Goal: Find specific page/section: Find specific page/section

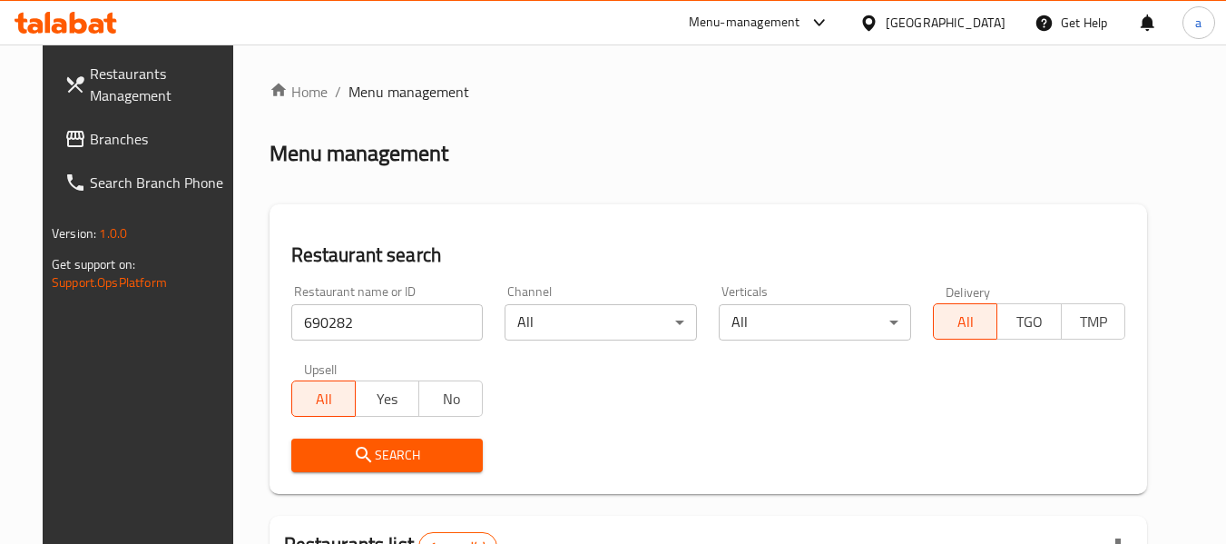
scroll to position [251, 0]
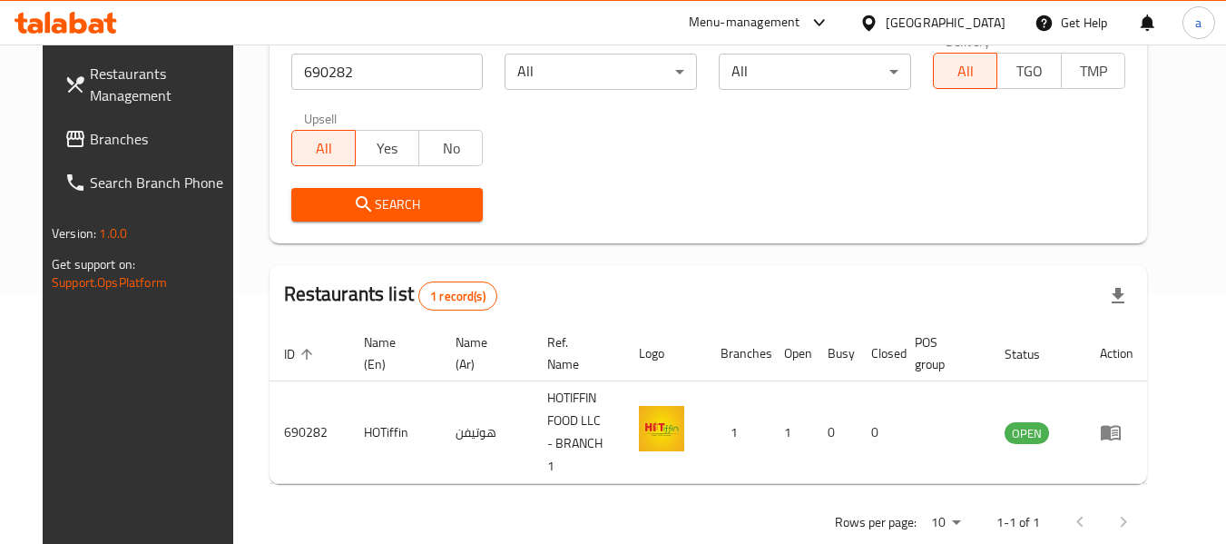
click at [90, 129] on span "Branches" at bounding box center [161, 139] width 143 height 22
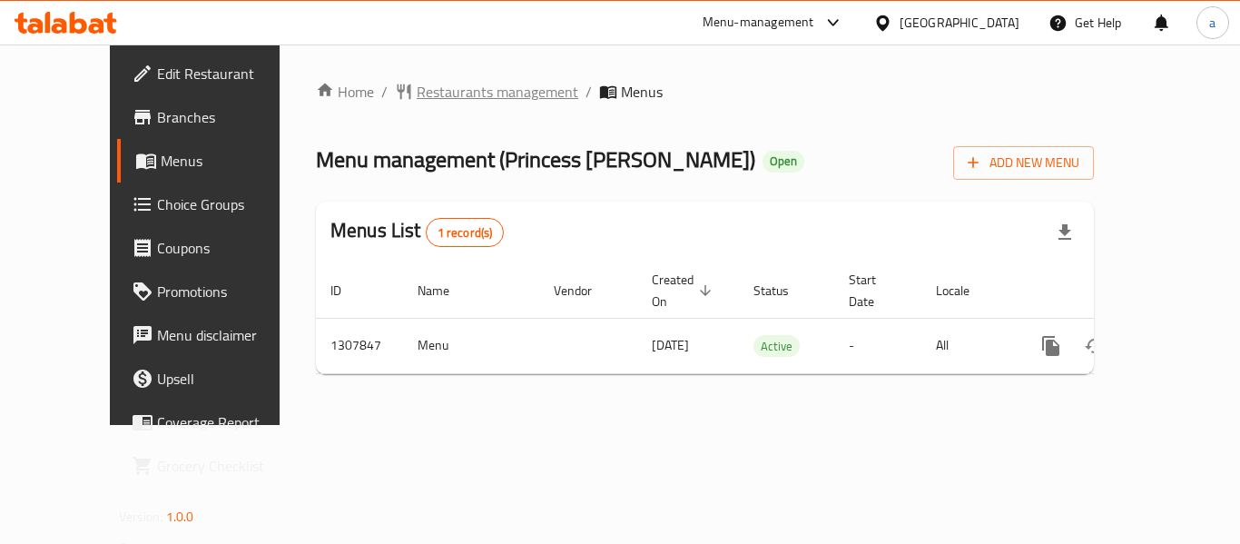
click at [425, 91] on span "Restaurants management" at bounding box center [498, 92] width 162 height 22
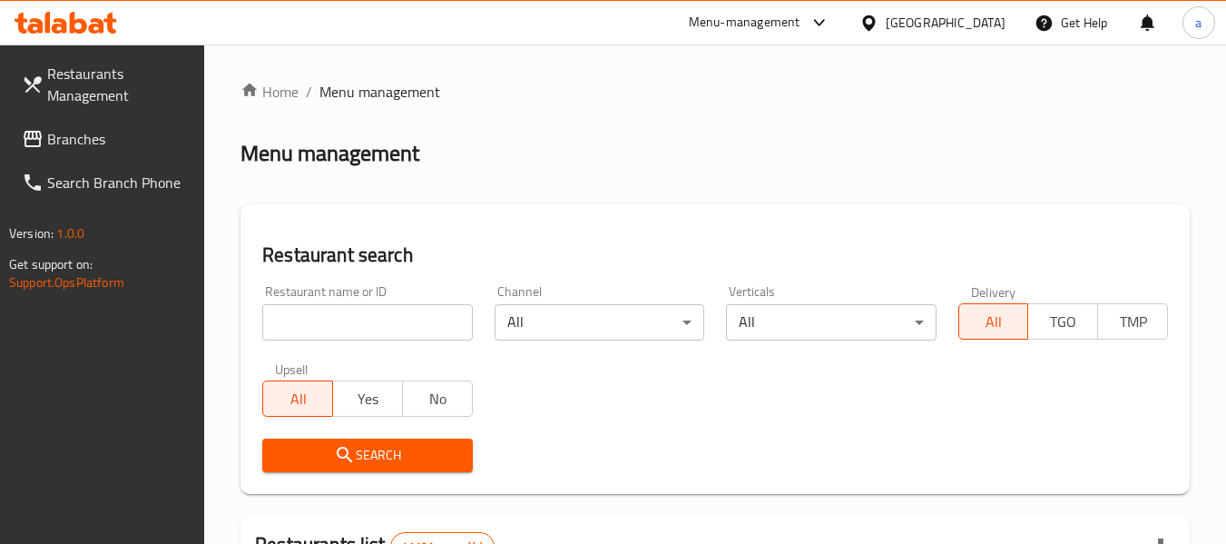
click at [384, 327] on input "search" at bounding box center [367, 322] width 210 height 36
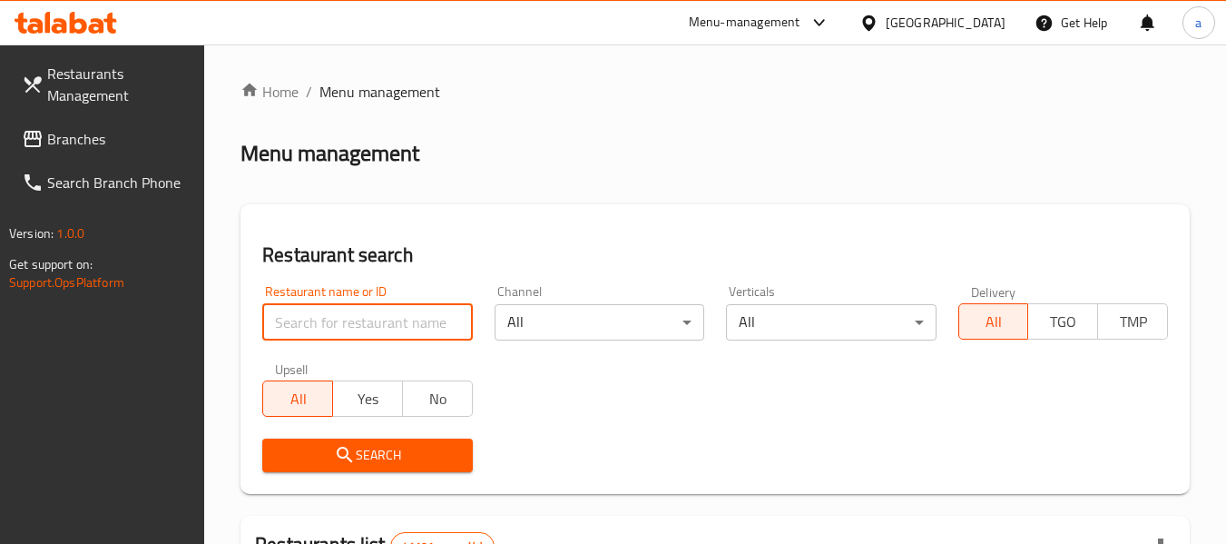
paste input "704386"
type input "704386"
click at [447, 412] on button "No" at bounding box center [437, 398] width 71 height 36
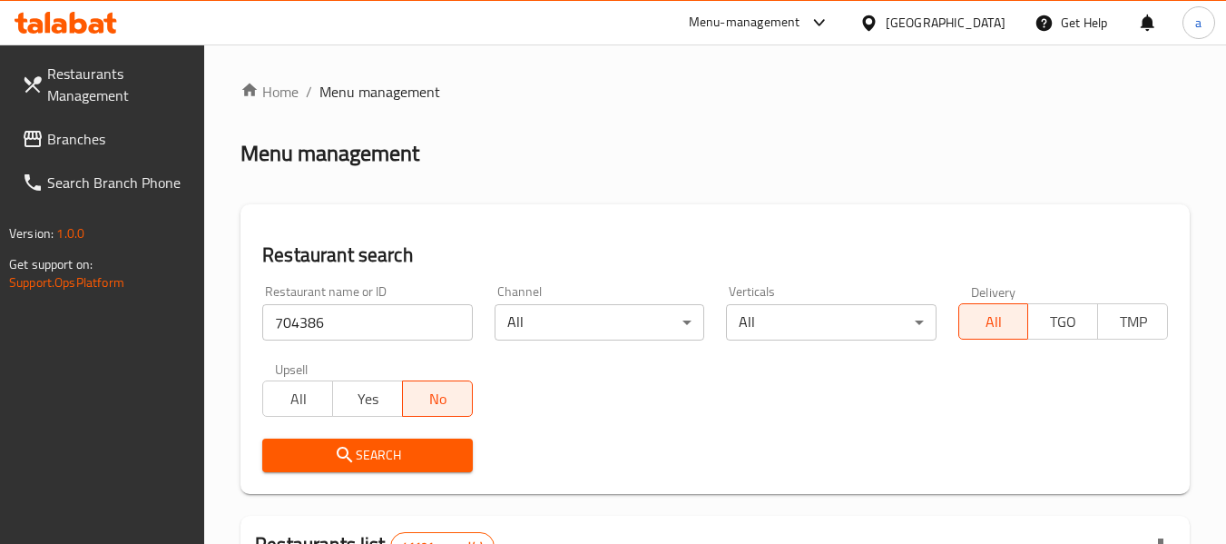
click at [447, 412] on button "No" at bounding box center [437, 398] width 71 height 36
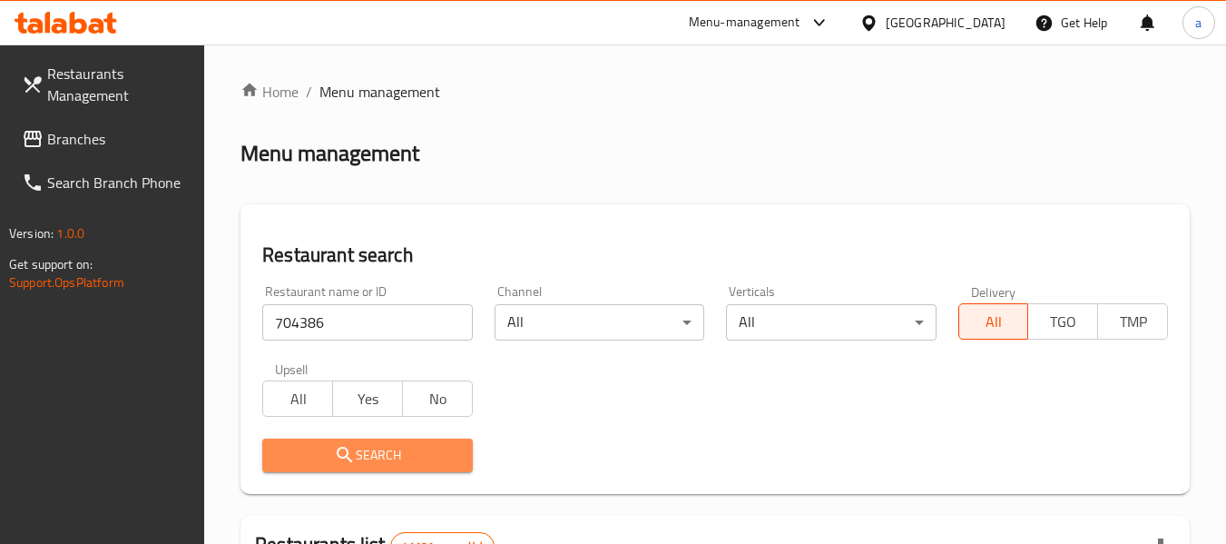
click at [433, 445] on span "Search" at bounding box center [367, 455] width 181 height 23
click at [433, 445] on div at bounding box center [613, 272] width 1226 height 544
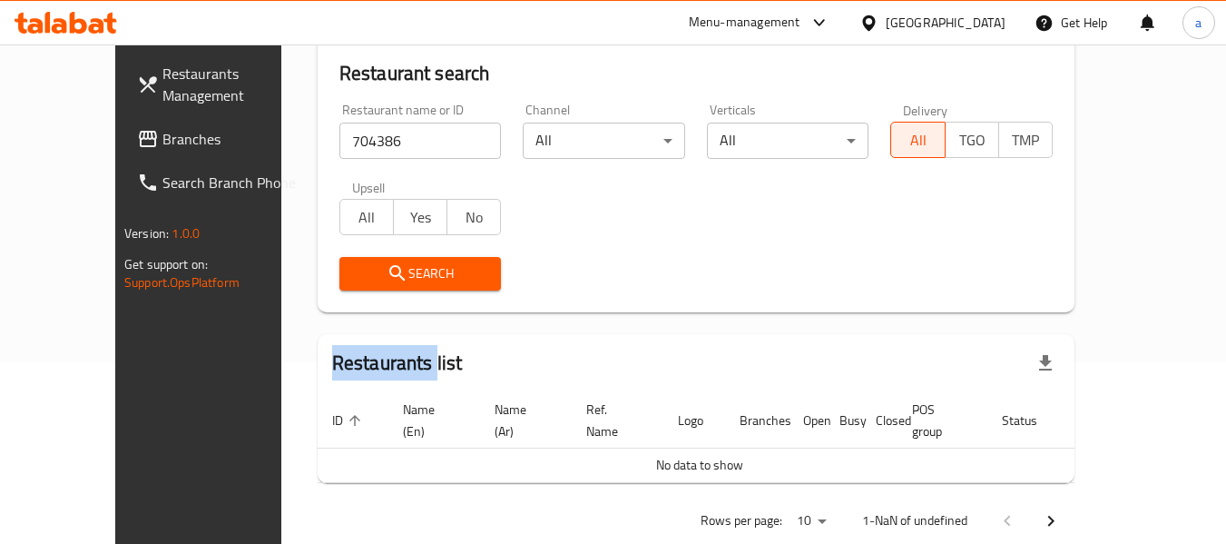
scroll to position [198, 0]
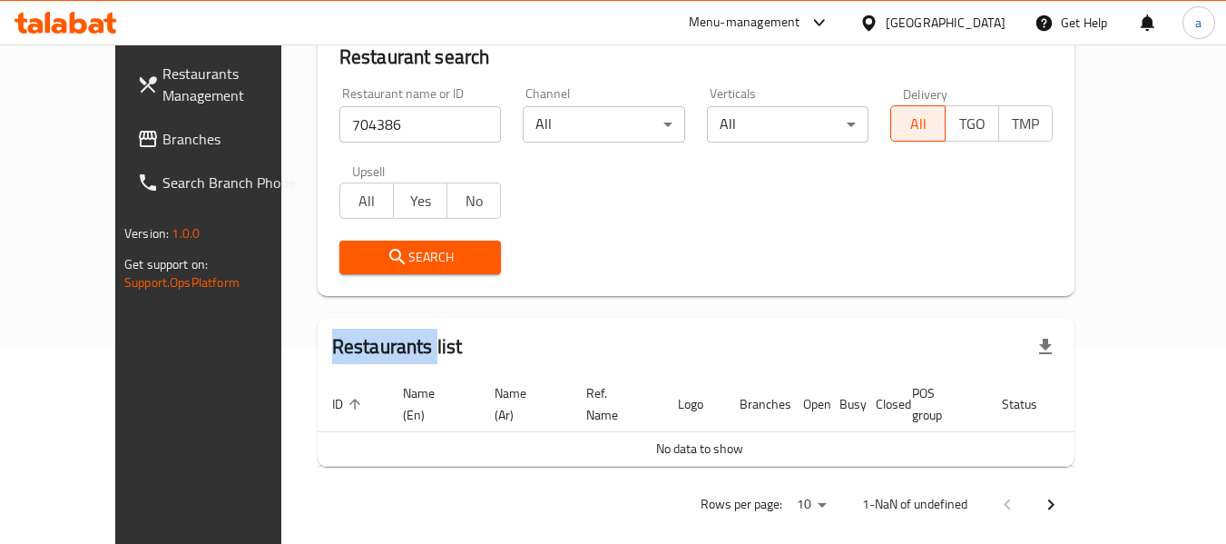
click at [415, 269] on button "Search" at bounding box center [420, 258] width 162 height 34
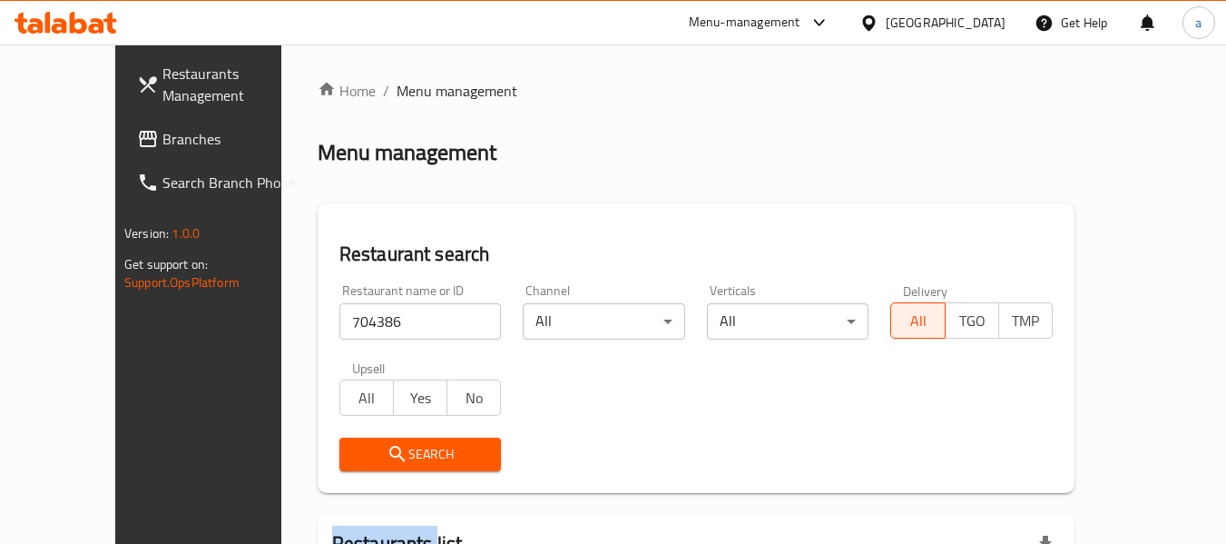
scroll to position [0, 0]
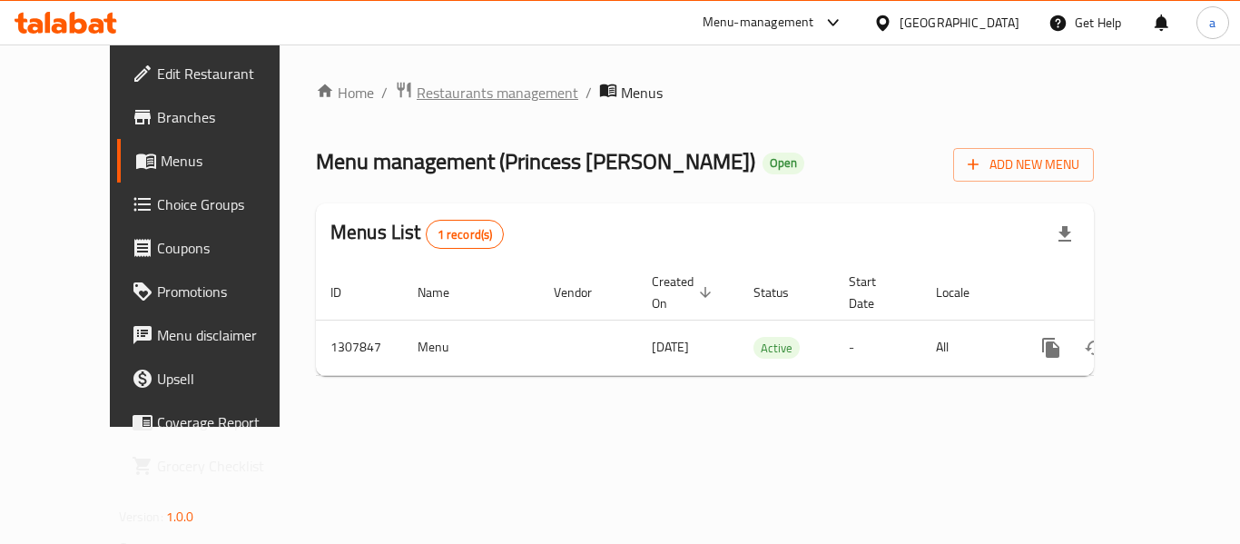
click at [451, 92] on span "Restaurants management" at bounding box center [498, 93] width 162 height 22
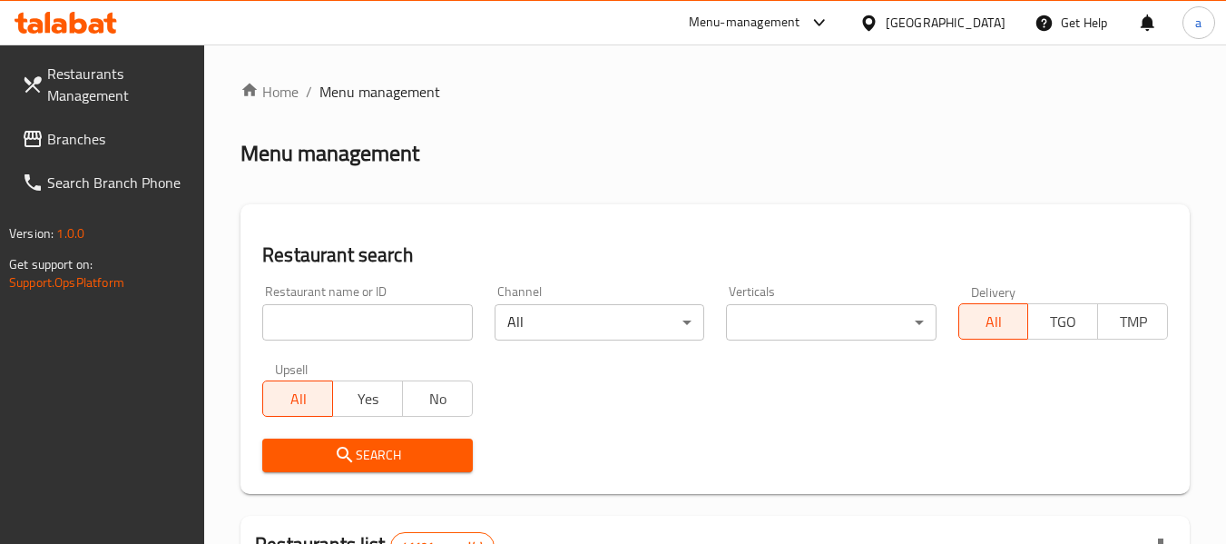
click at [379, 335] on input "search" at bounding box center [367, 322] width 210 height 36
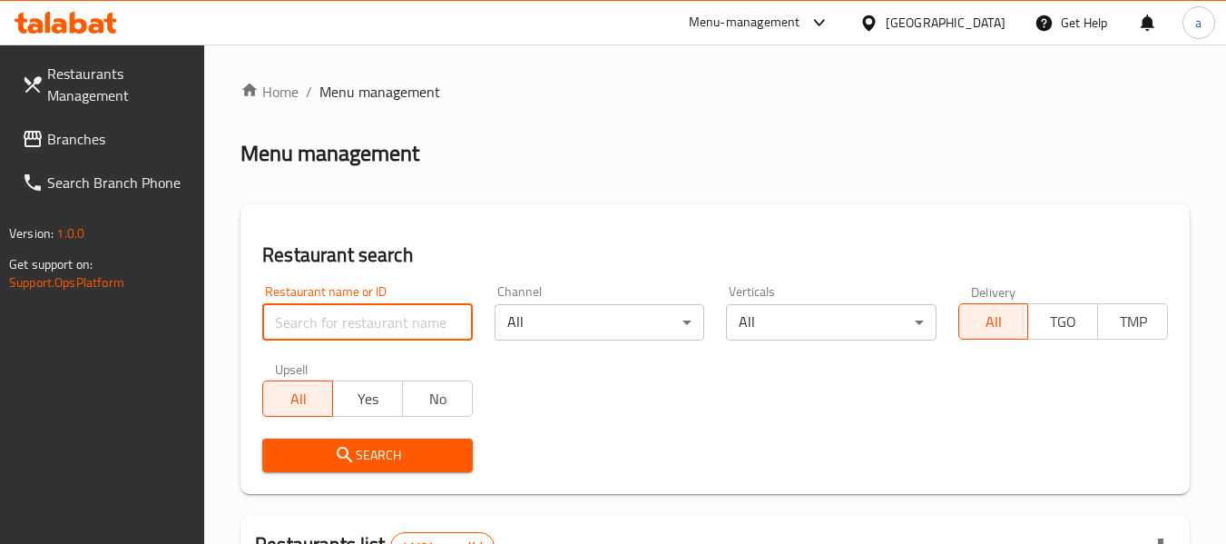
paste input "704386"
type input "704386"
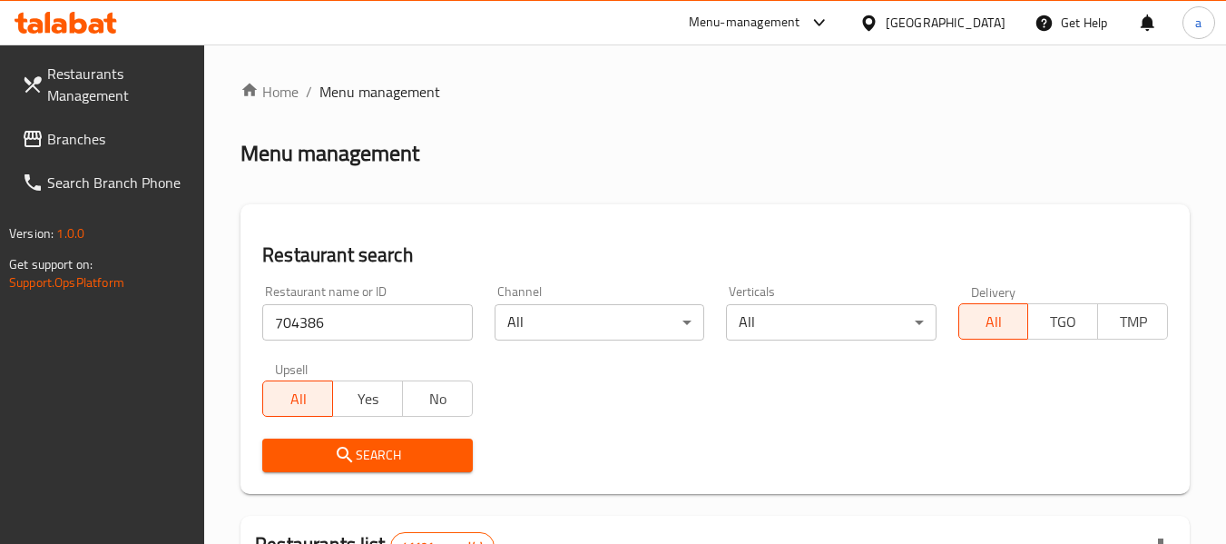
click at [416, 438] on button "Search" at bounding box center [367, 455] width 210 height 34
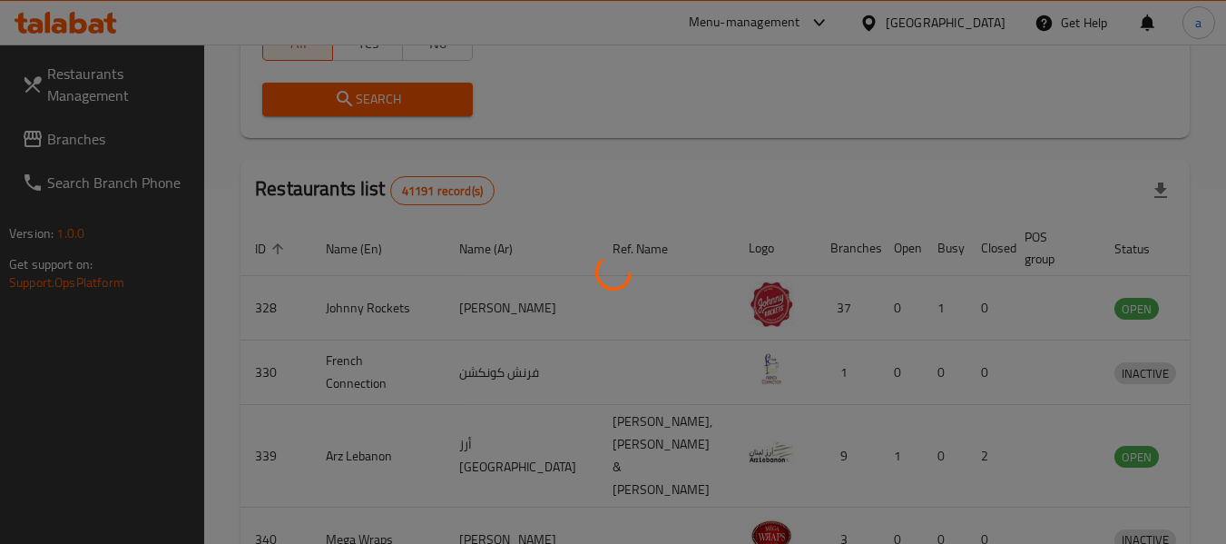
scroll to position [266, 0]
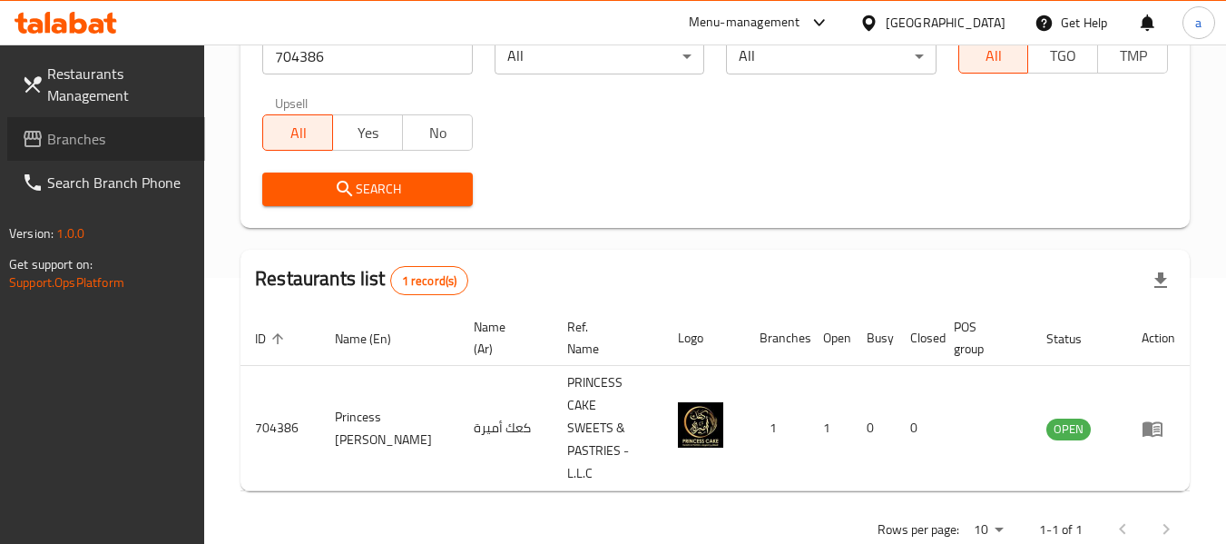
click at [50, 138] on span "Branches" at bounding box center [118, 139] width 143 height 22
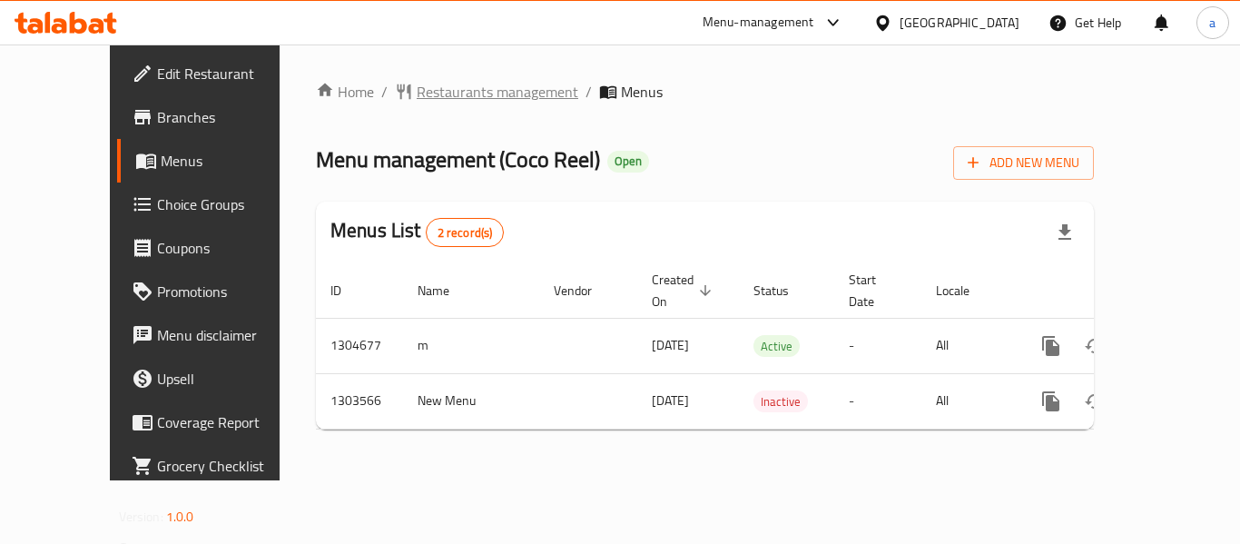
click at [417, 83] on span "Restaurants management" at bounding box center [498, 92] width 162 height 22
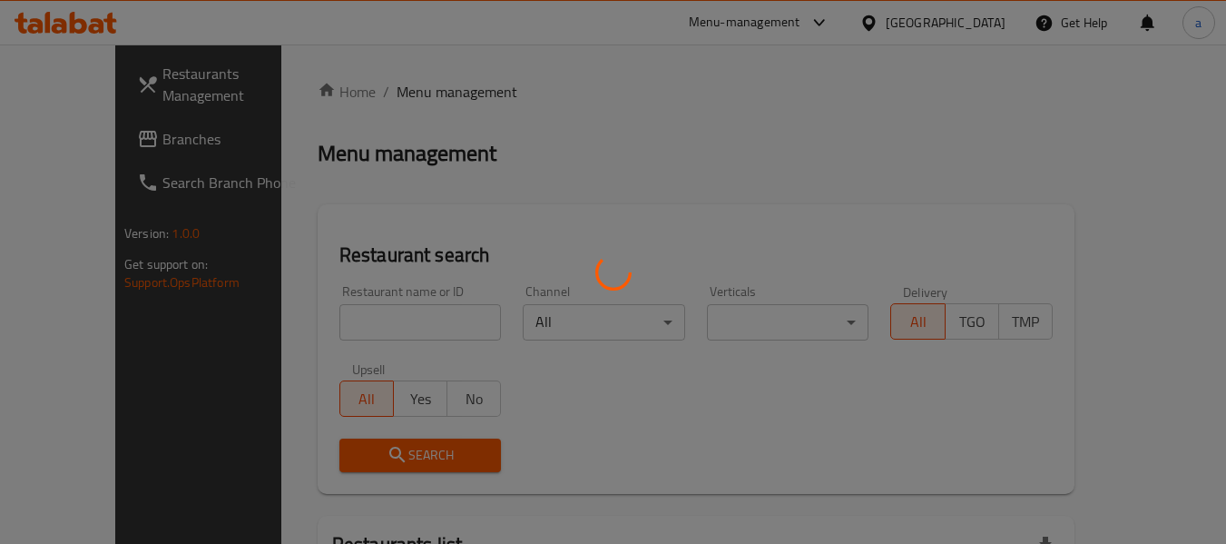
click at [362, 312] on div at bounding box center [613, 272] width 1226 height 544
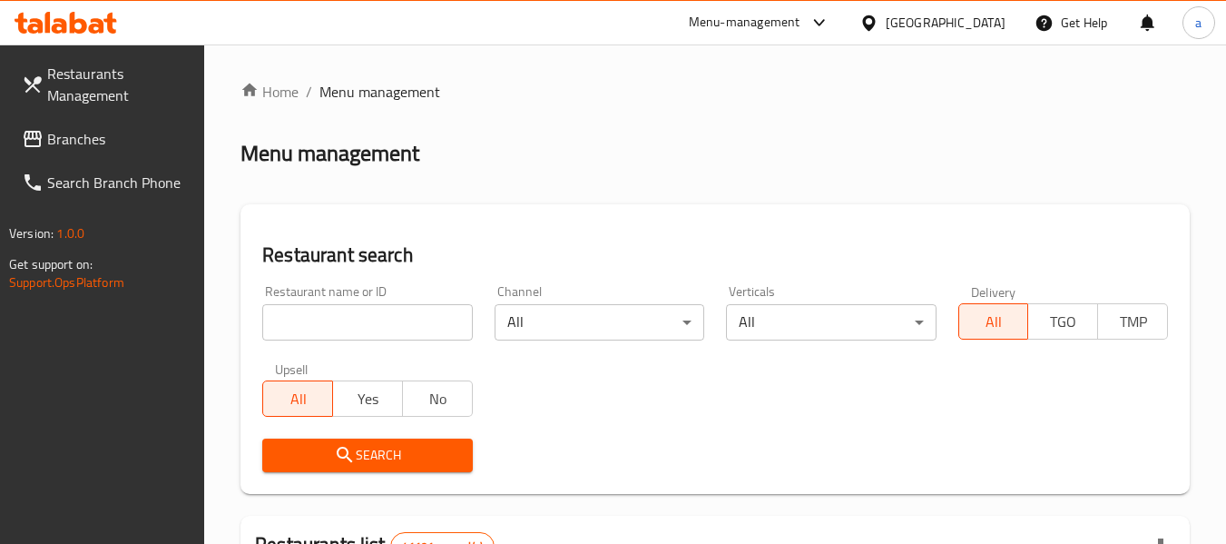
click at [362, 320] on input "search" at bounding box center [367, 322] width 210 height 36
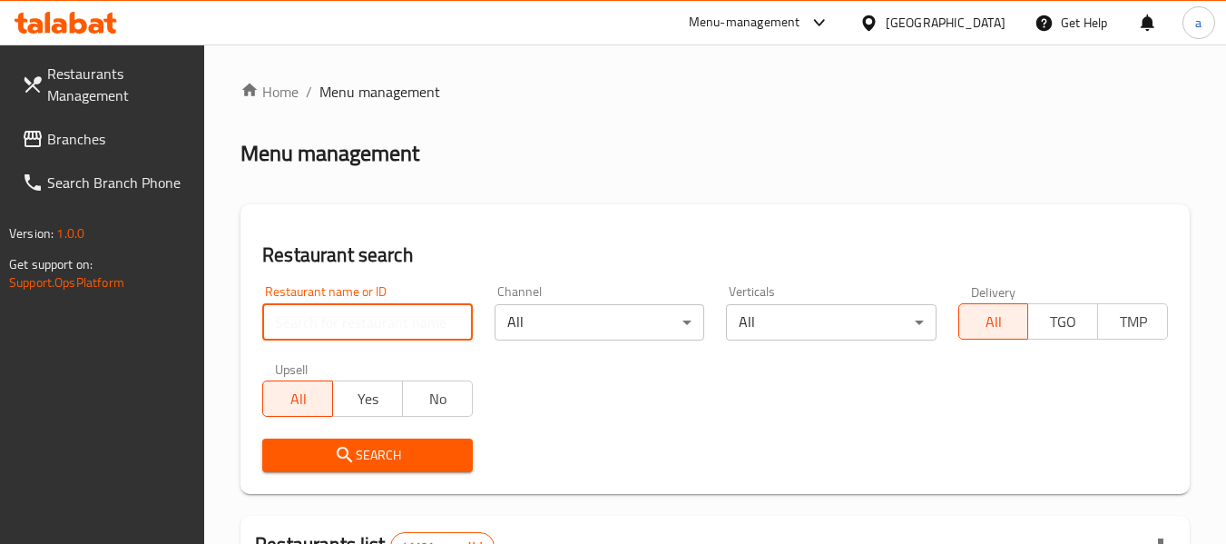
paste input "702886"
type input "702886"
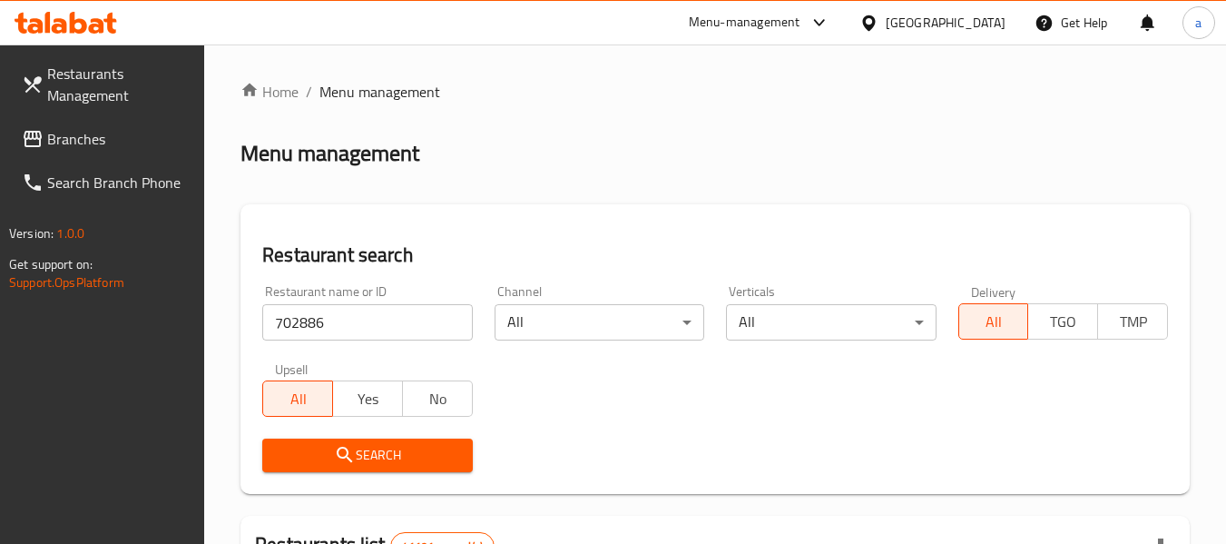
click at [407, 455] on span "Search" at bounding box center [367, 455] width 181 height 23
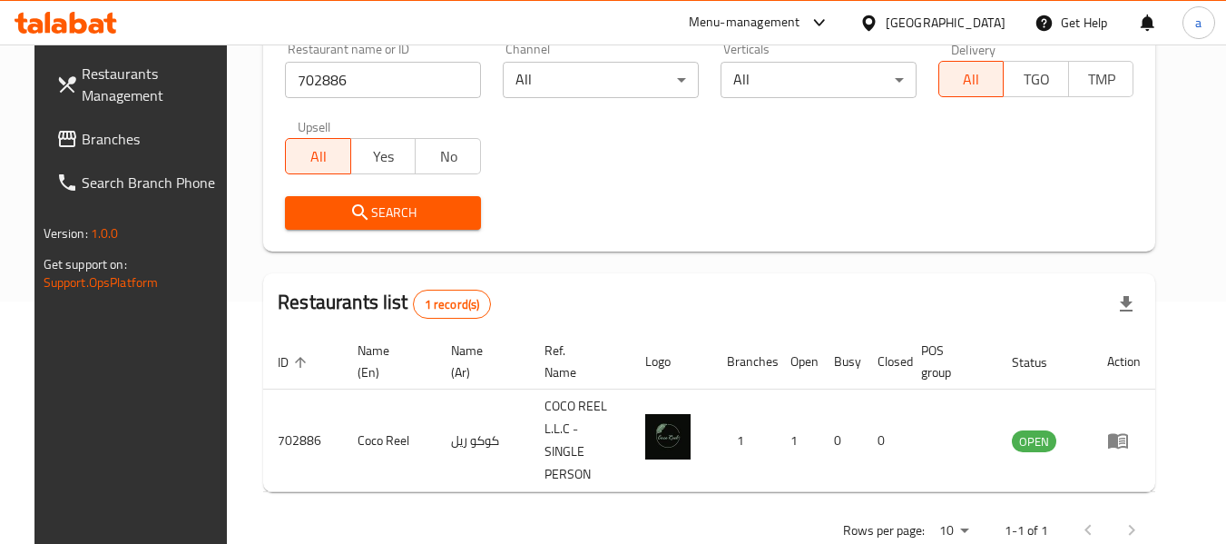
scroll to position [251, 0]
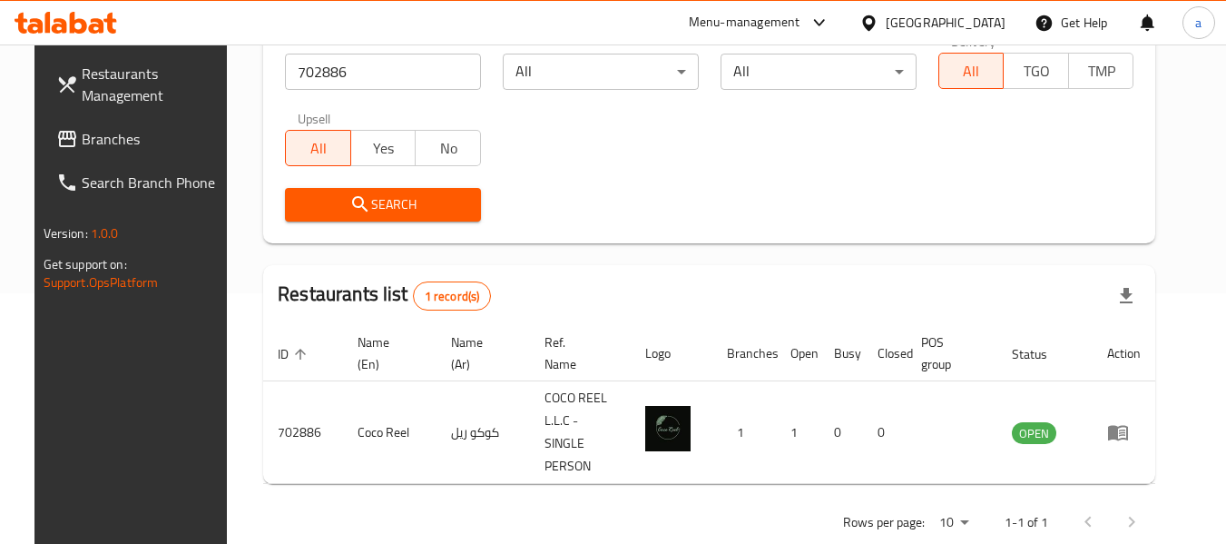
click at [93, 134] on span "Branches" at bounding box center [153, 139] width 143 height 22
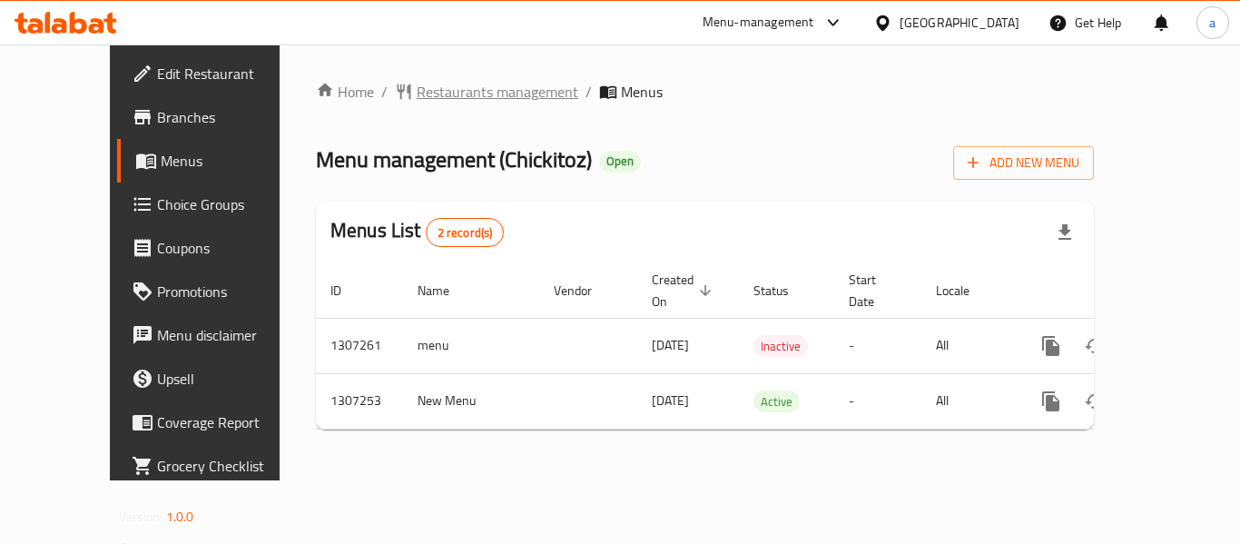
click at [417, 87] on span "Restaurants management" at bounding box center [498, 92] width 162 height 22
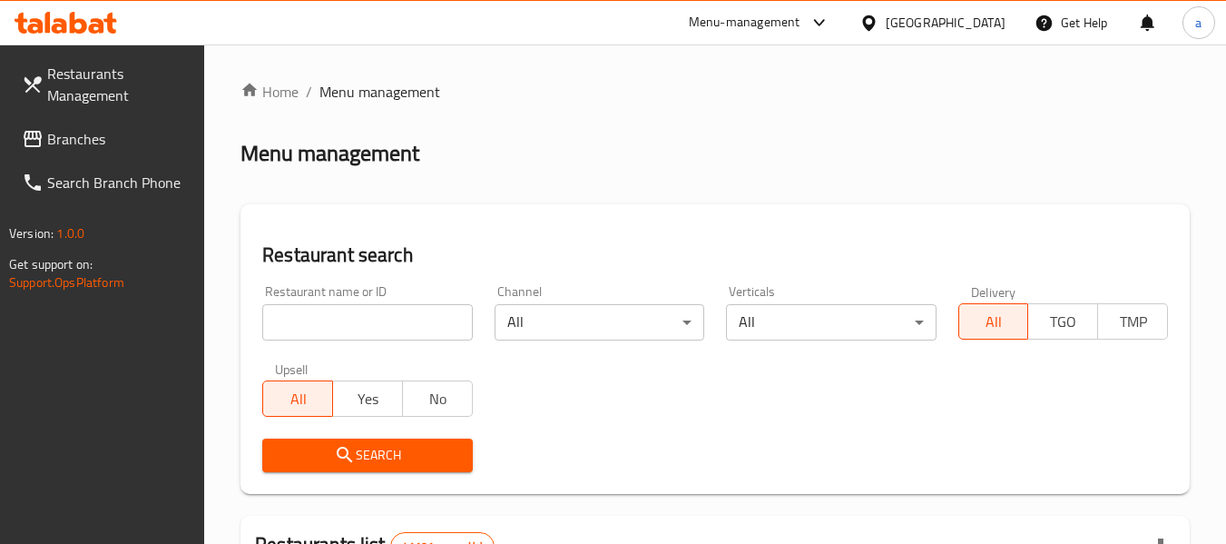
click at [386, 324] on div at bounding box center [613, 272] width 1226 height 544
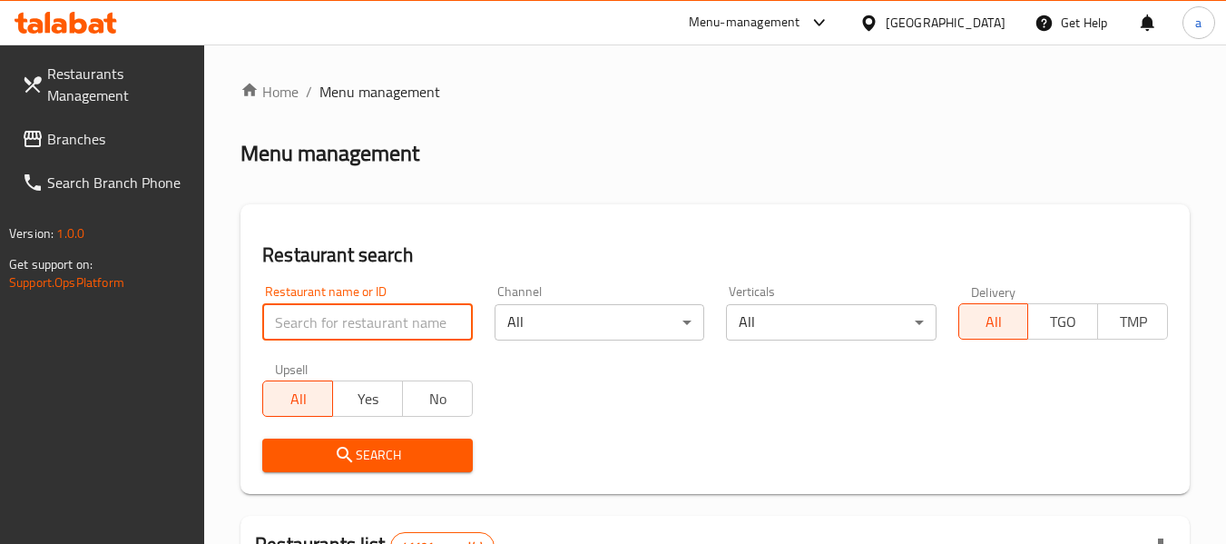
click at [386, 324] on input "search" at bounding box center [367, 322] width 210 height 36
paste input "704371"
type input "704371"
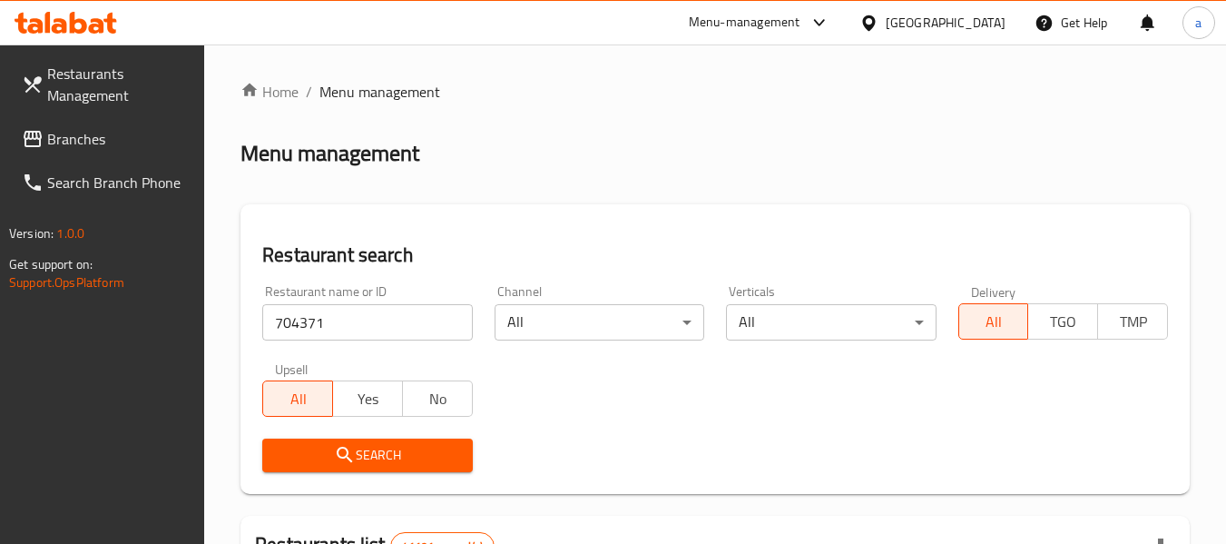
click at [448, 465] on span "Search" at bounding box center [367, 455] width 181 height 23
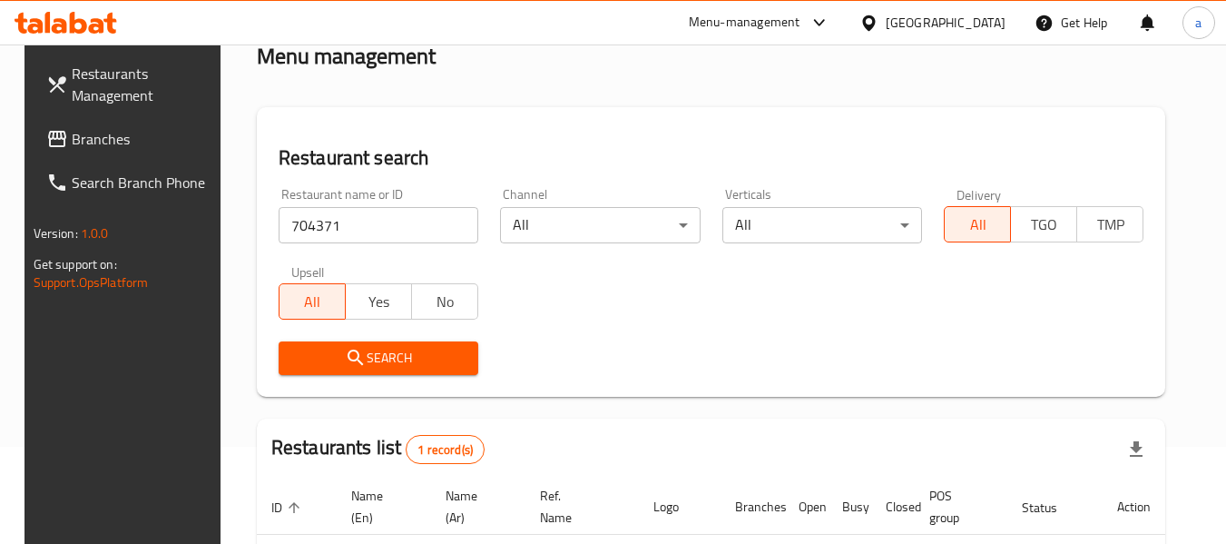
scroll to position [266, 0]
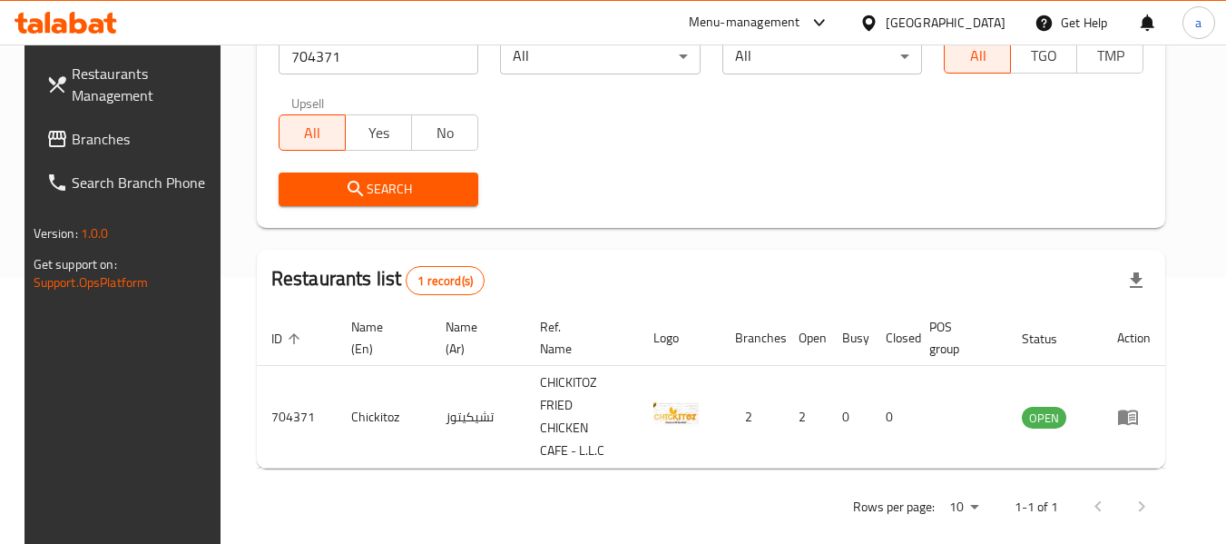
click at [931, 21] on div "[GEOGRAPHIC_DATA]" at bounding box center [946, 23] width 120 height 20
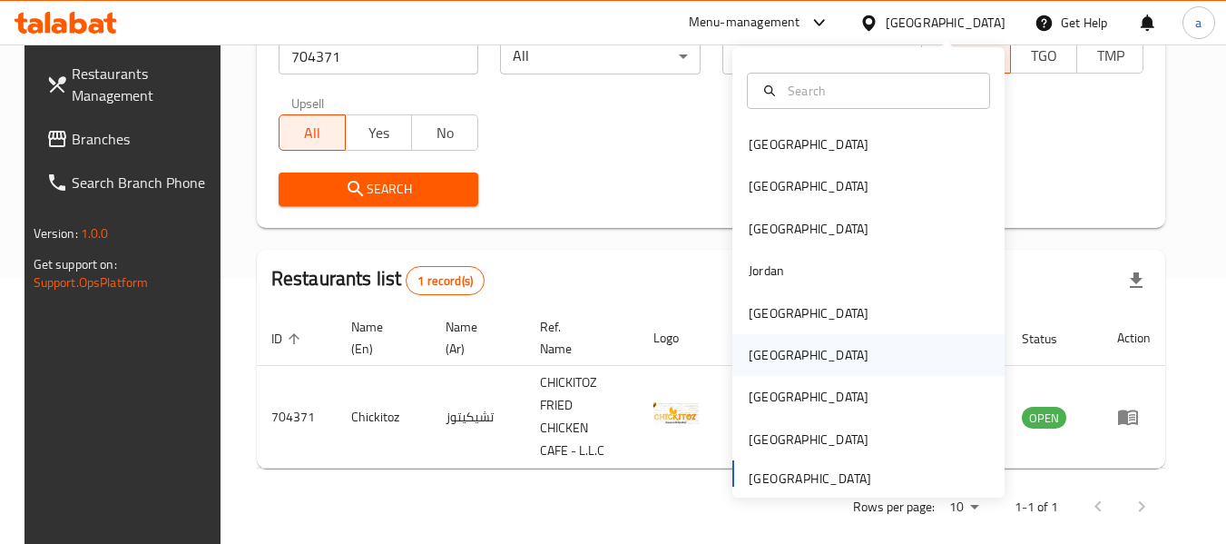
click at [782, 358] on div "[GEOGRAPHIC_DATA]" at bounding box center [808, 355] width 149 height 42
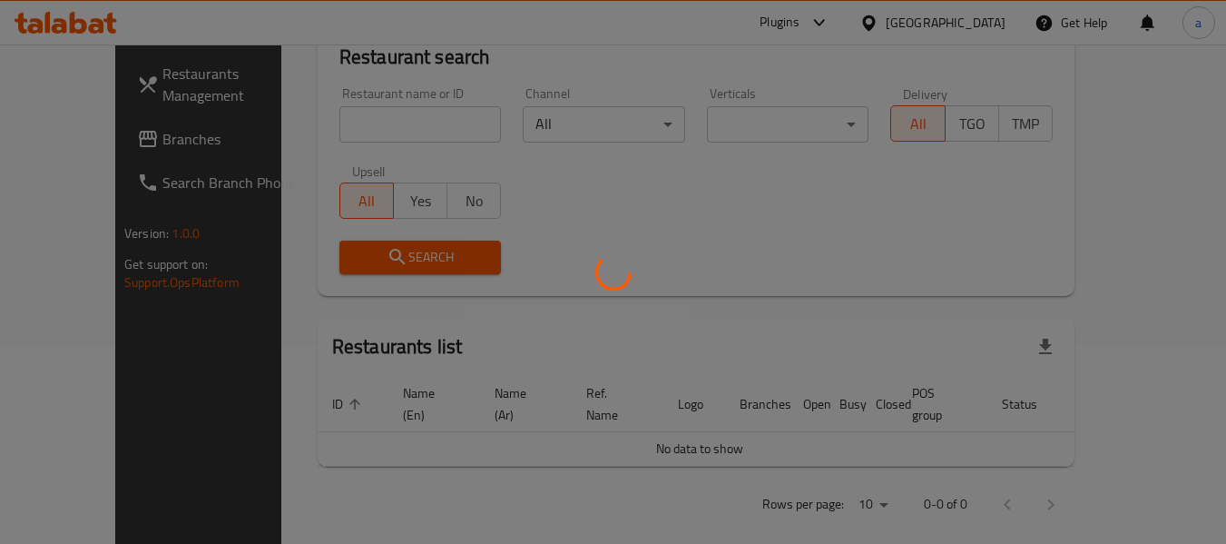
scroll to position [266, 0]
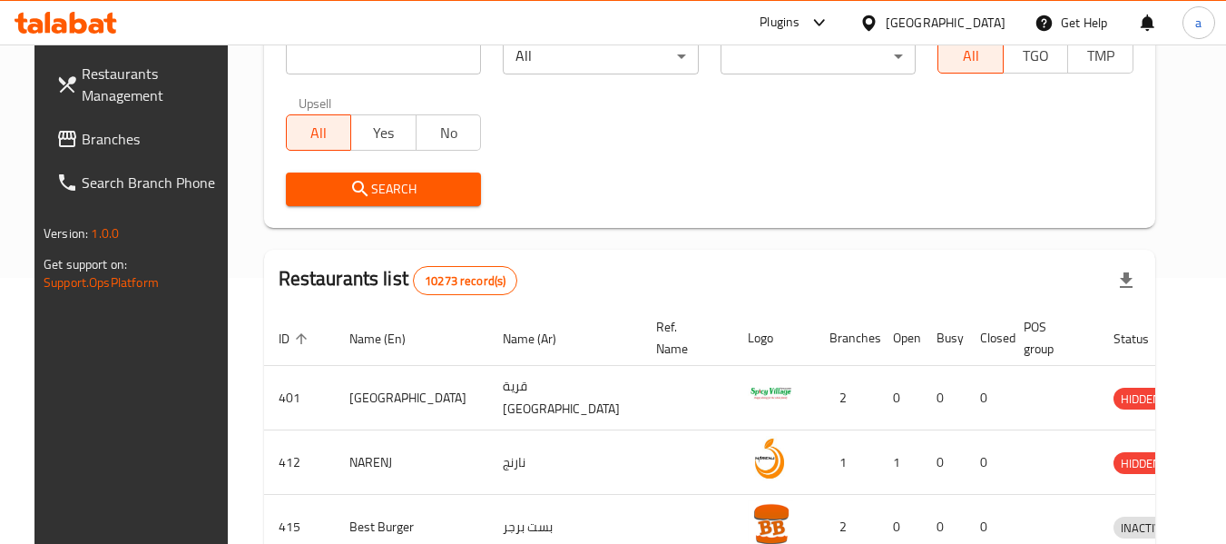
click at [984, 24] on div "[GEOGRAPHIC_DATA]" at bounding box center [946, 23] width 120 height 20
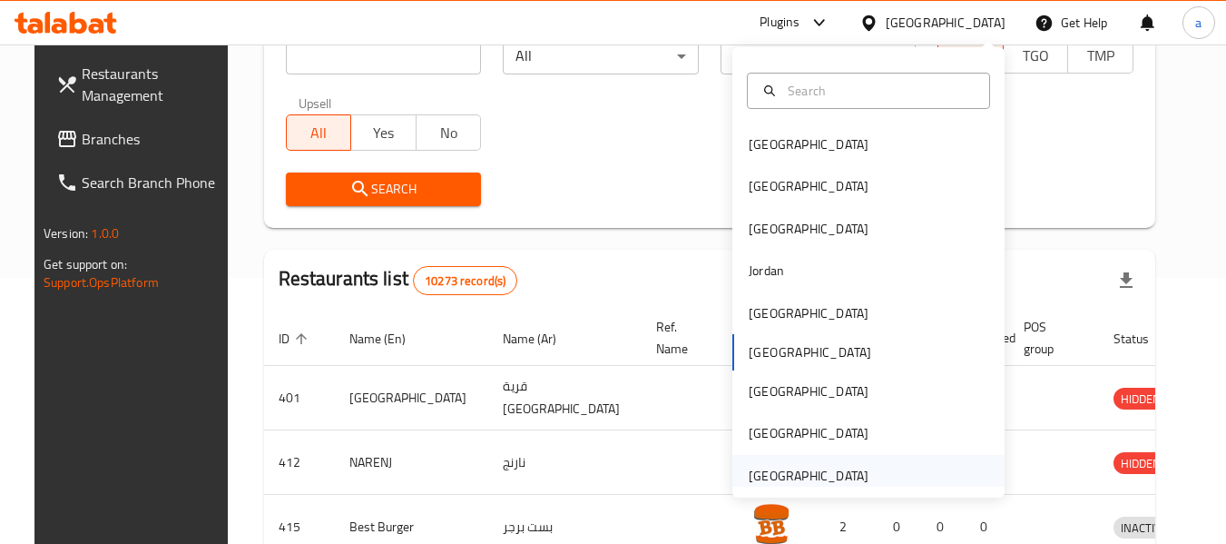
click at [770, 467] on div "[GEOGRAPHIC_DATA]" at bounding box center [809, 476] width 120 height 20
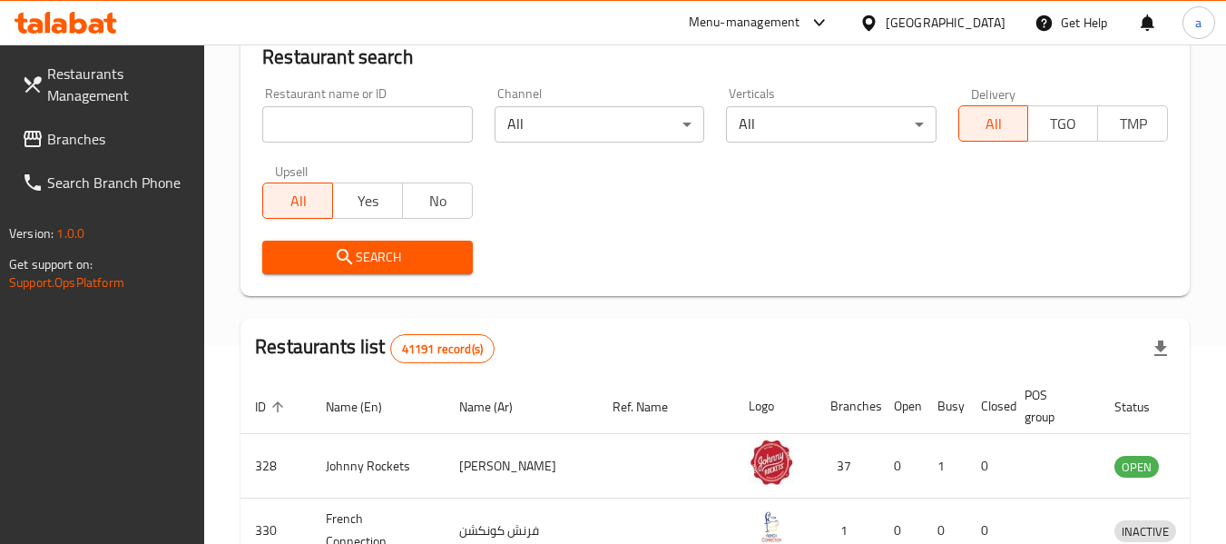
scroll to position [266, 0]
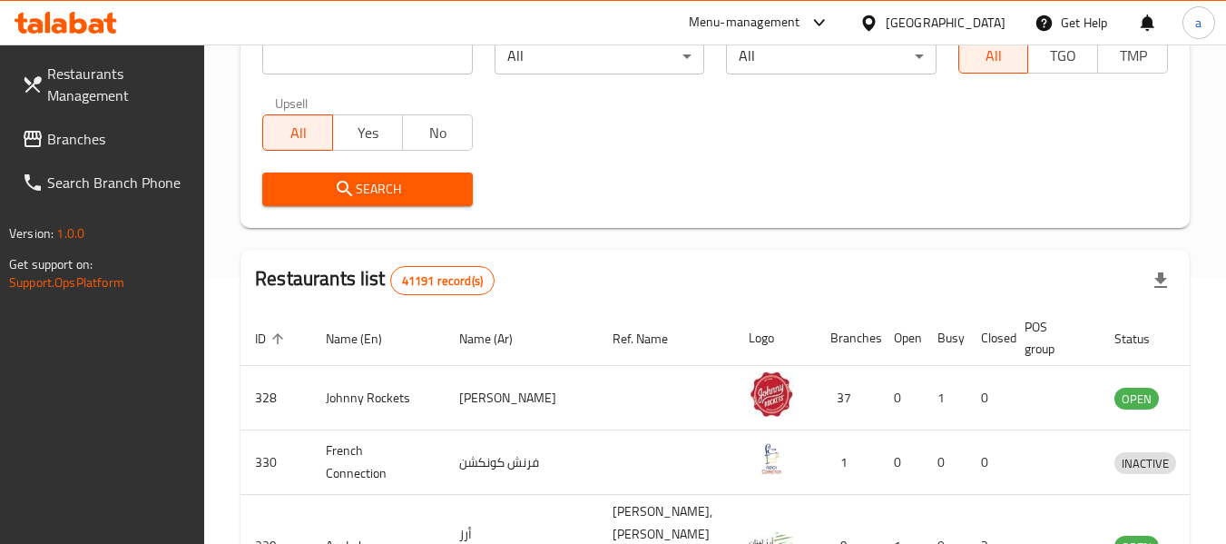
click at [84, 137] on span "Branches" at bounding box center [118, 139] width 143 height 22
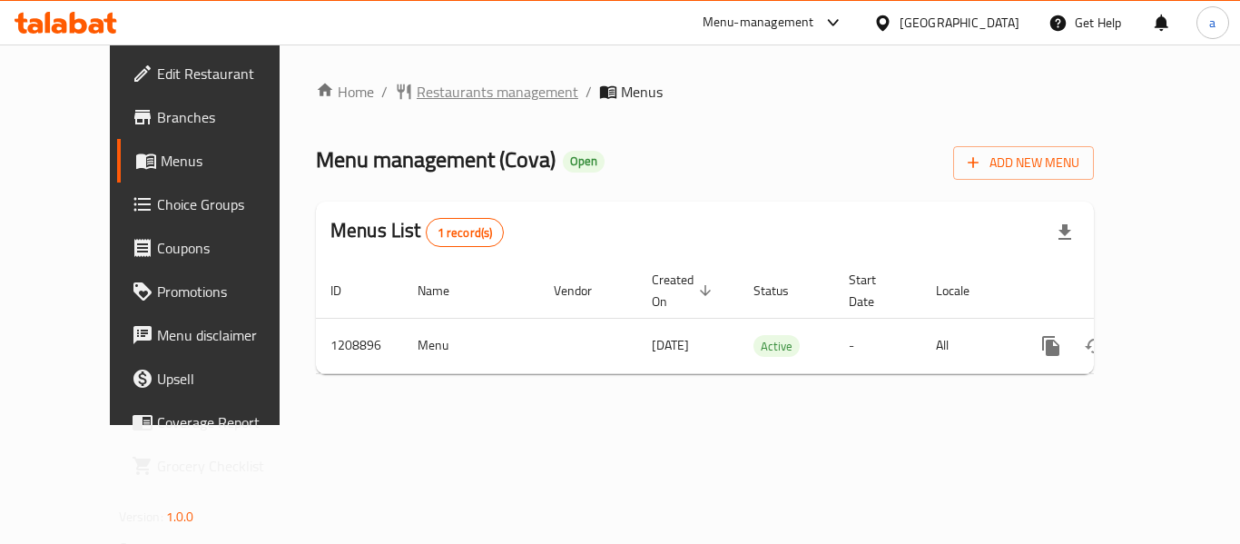
click at [423, 96] on span "Restaurants management" at bounding box center [498, 92] width 162 height 22
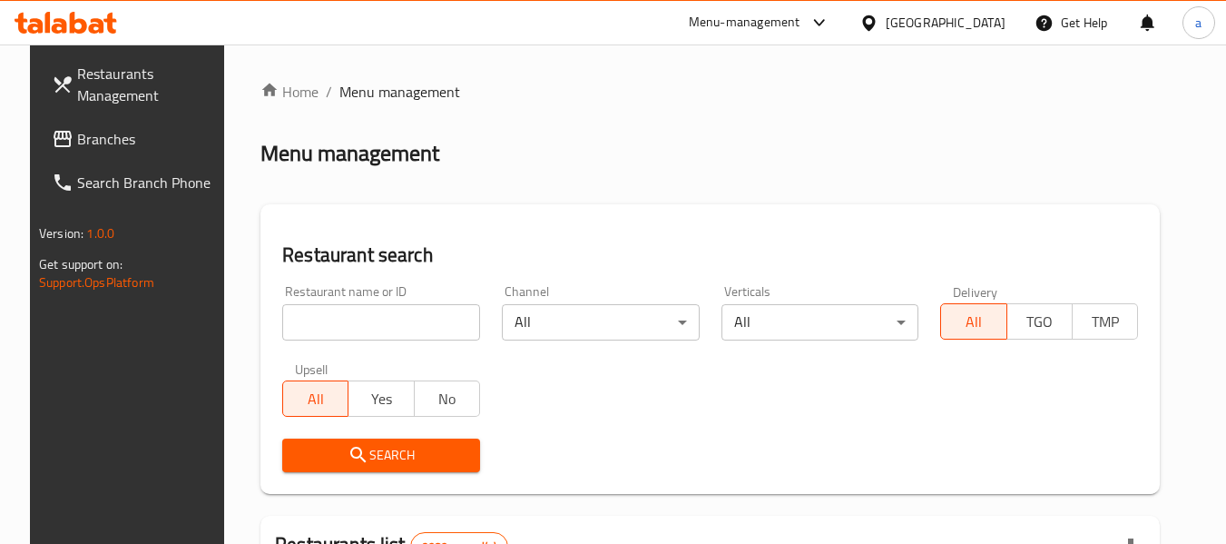
click at [381, 329] on input "search" at bounding box center [381, 322] width 198 height 36
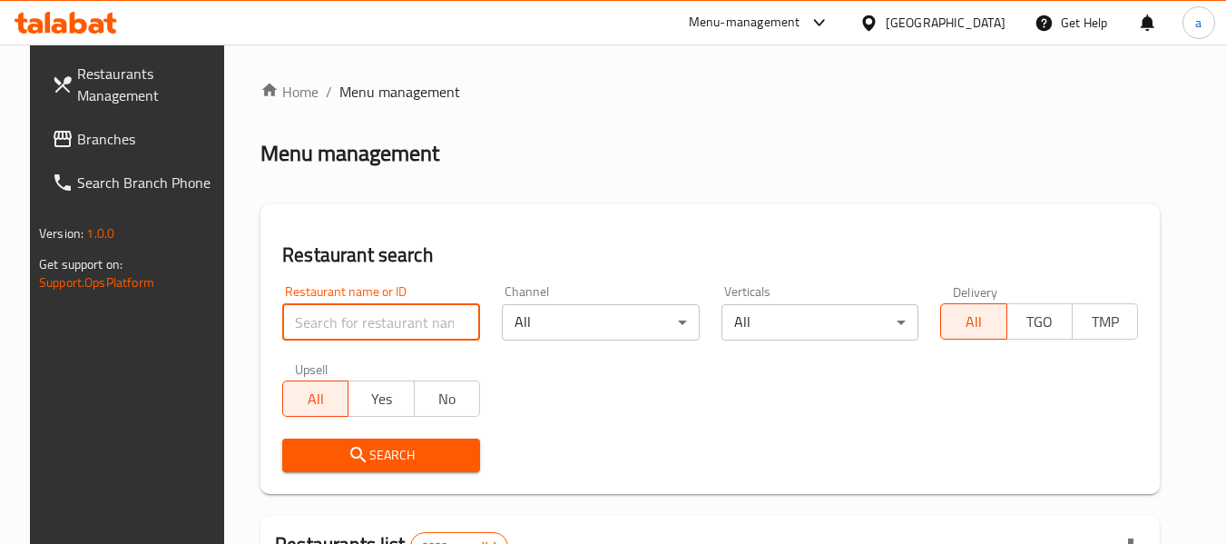
paste input "670844"
type input "670844"
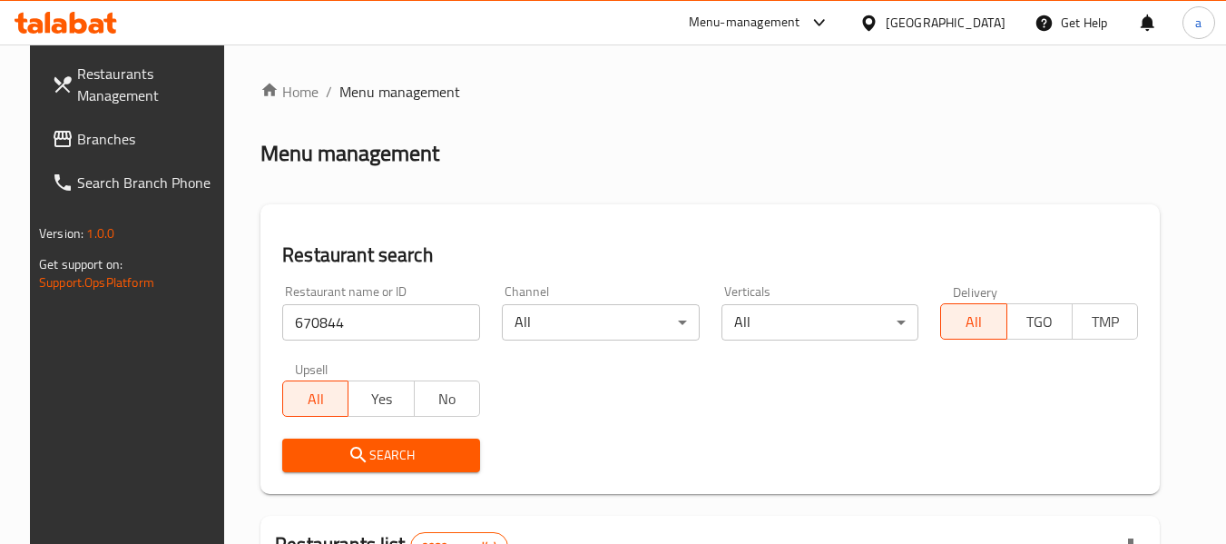
click at [398, 449] on span "Search" at bounding box center [381, 455] width 169 height 23
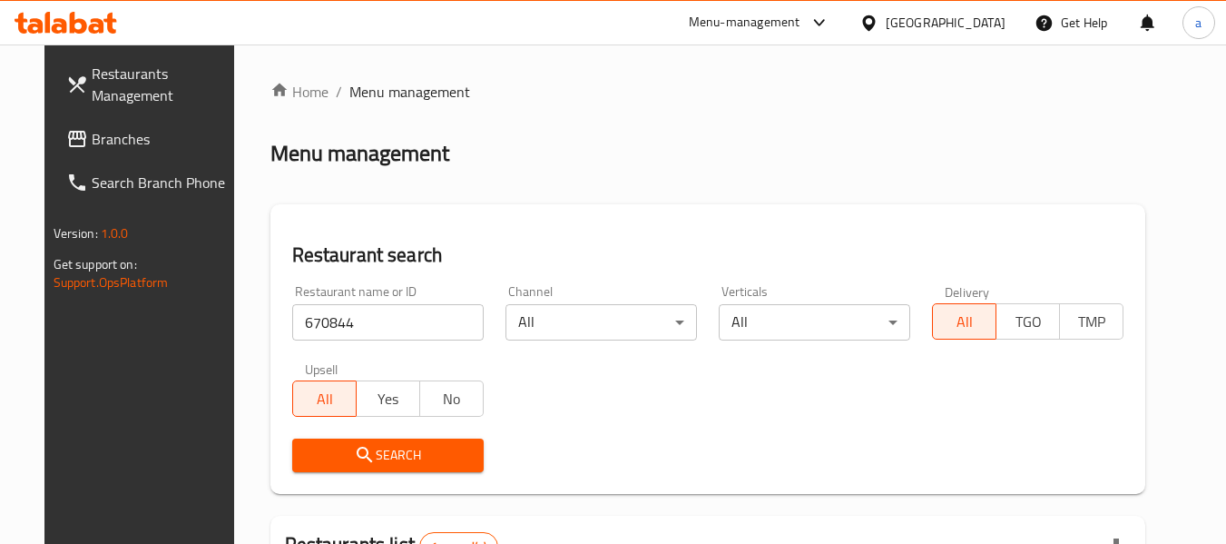
scroll to position [243, 0]
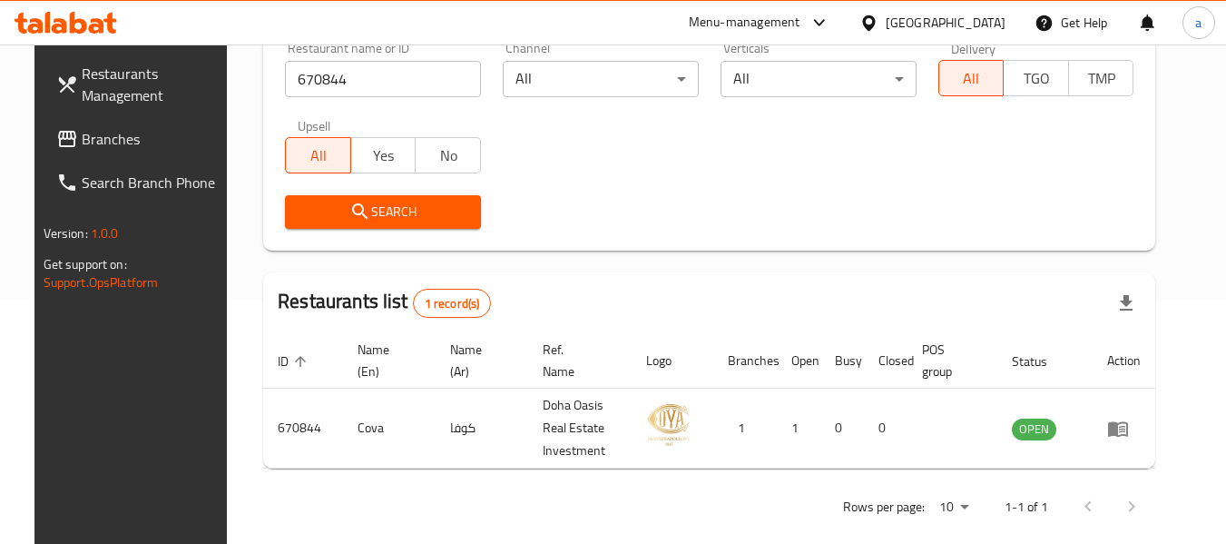
click at [988, 22] on div "[GEOGRAPHIC_DATA]" at bounding box center [946, 23] width 120 height 20
click at [93, 139] on span "Branches" at bounding box center [153, 139] width 143 height 22
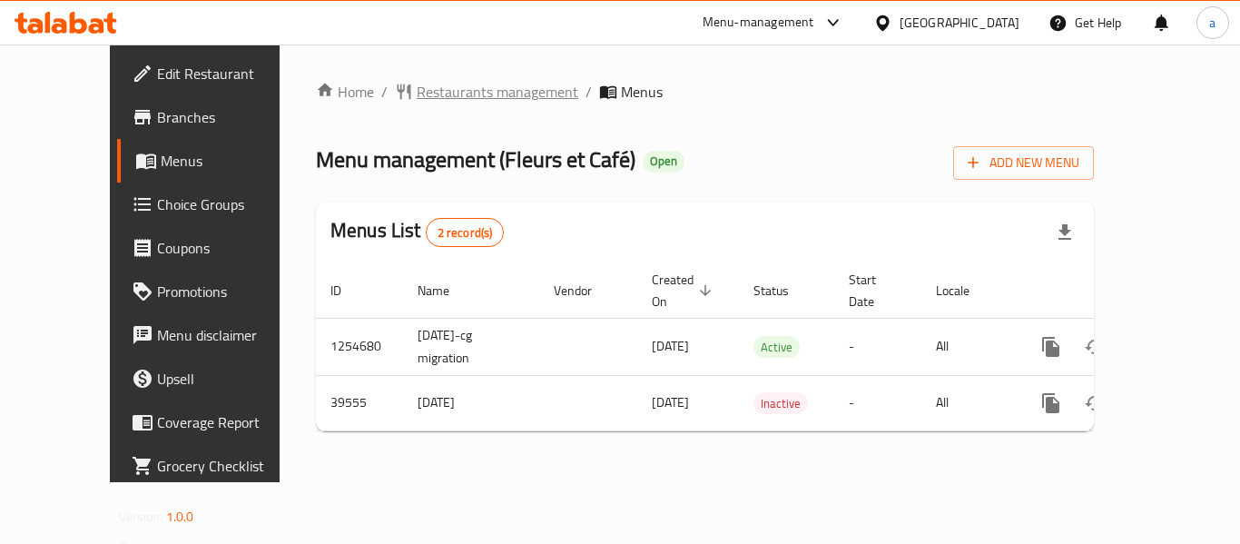
click at [417, 93] on span "Restaurants management" at bounding box center [498, 92] width 162 height 22
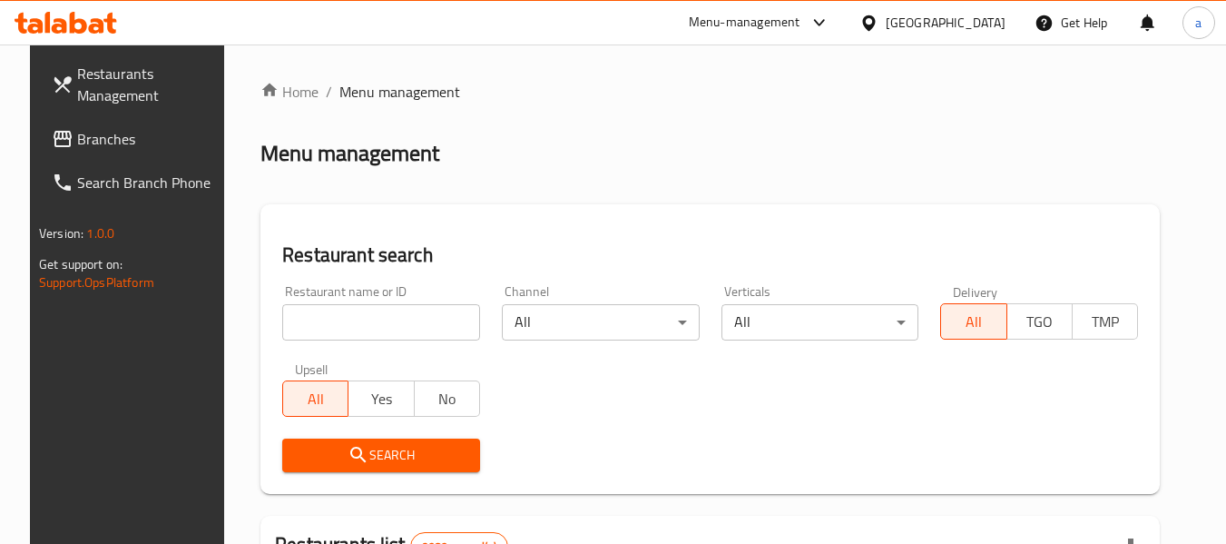
click at [379, 325] on input "search" at bounding box center [381, 322] width 198 height 36
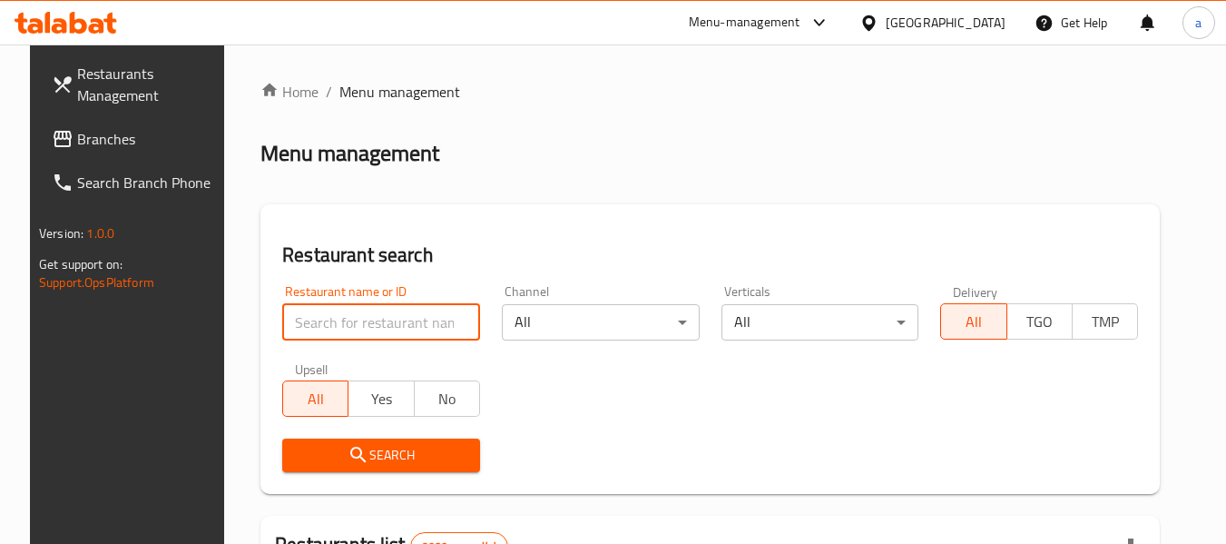
paste input "20619"
type input "20619"
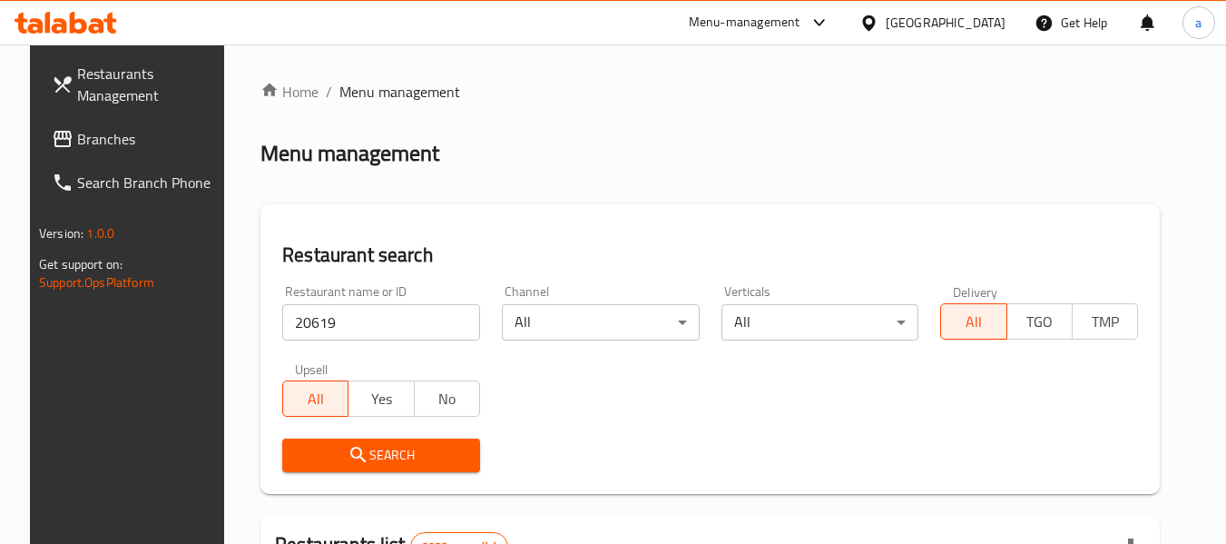
click at [411, 462] on span "Search" at bounding box center [381, 455] width 169 height 23
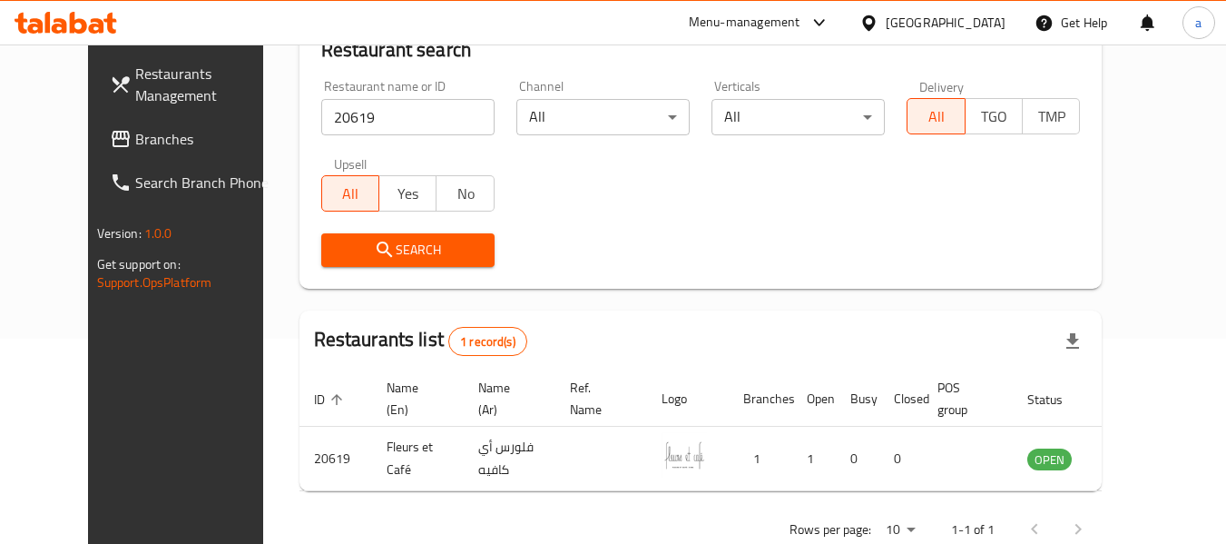
scroll to position [251, 0]
